Goal: Task Accomplishment & Management: Use online tool/utility

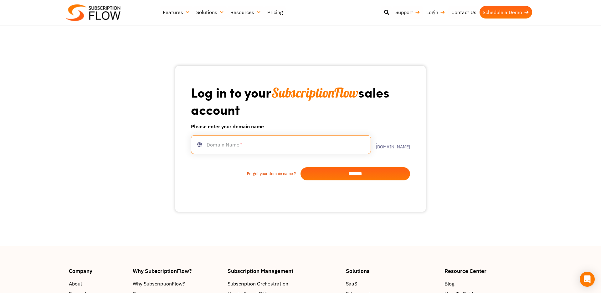
click at [243, 146] on input "text" at bounding box center [281, 144] width 180 height 19
type input "**********"
click at [318, 170] on input "*******" at bounding box center [356, 173] width 110 height 13
